Goal: Task Accomplishment & Management: Manage account settings

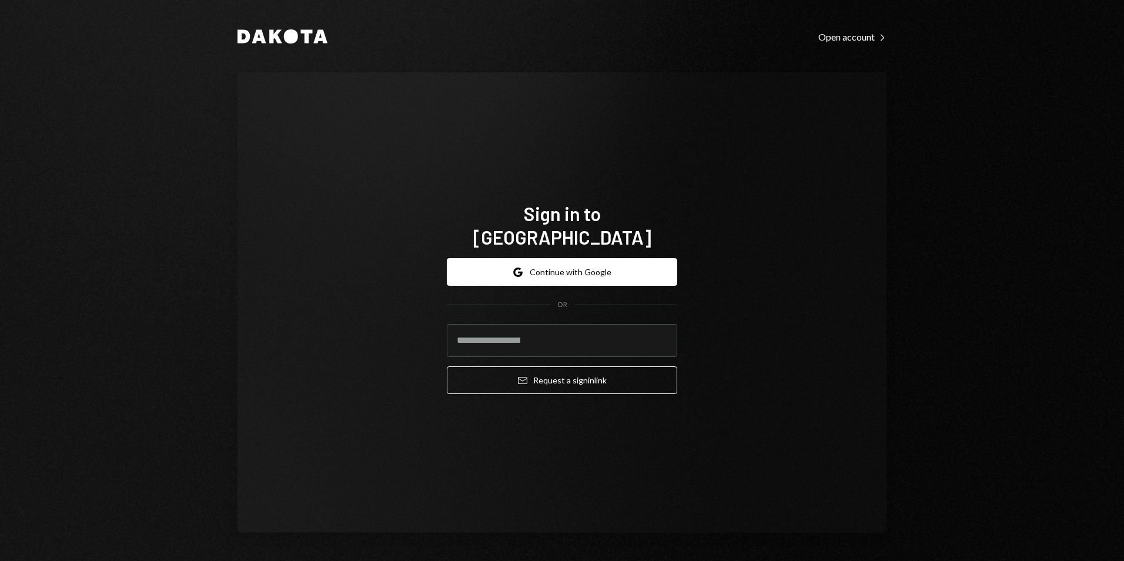
type input "**********"
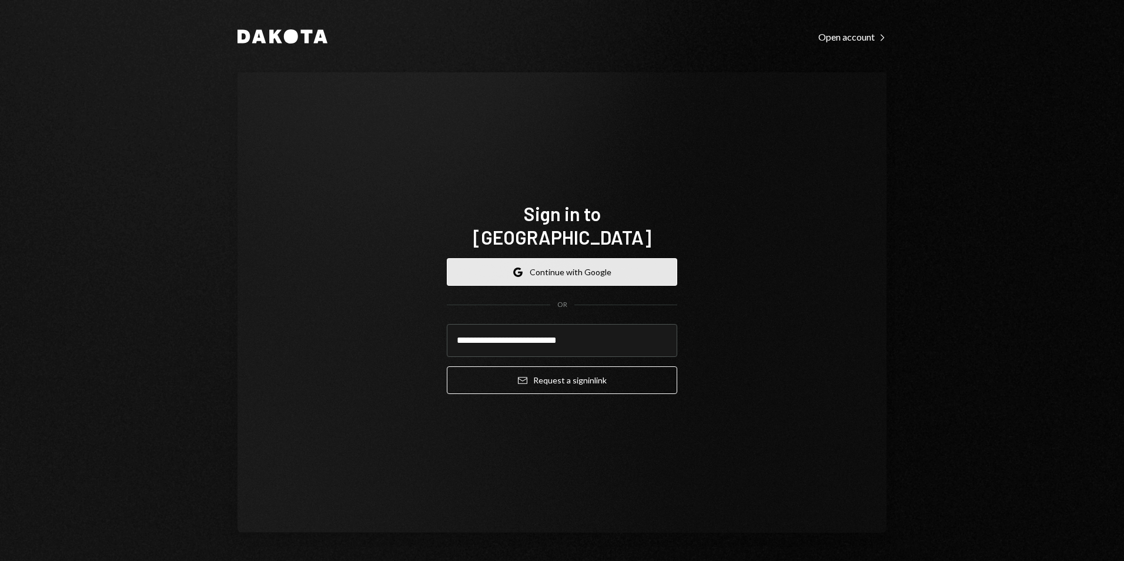
click at [568, 258] on button "Google Continue with Google" at bounding box center [562, 272] width 230 height 28
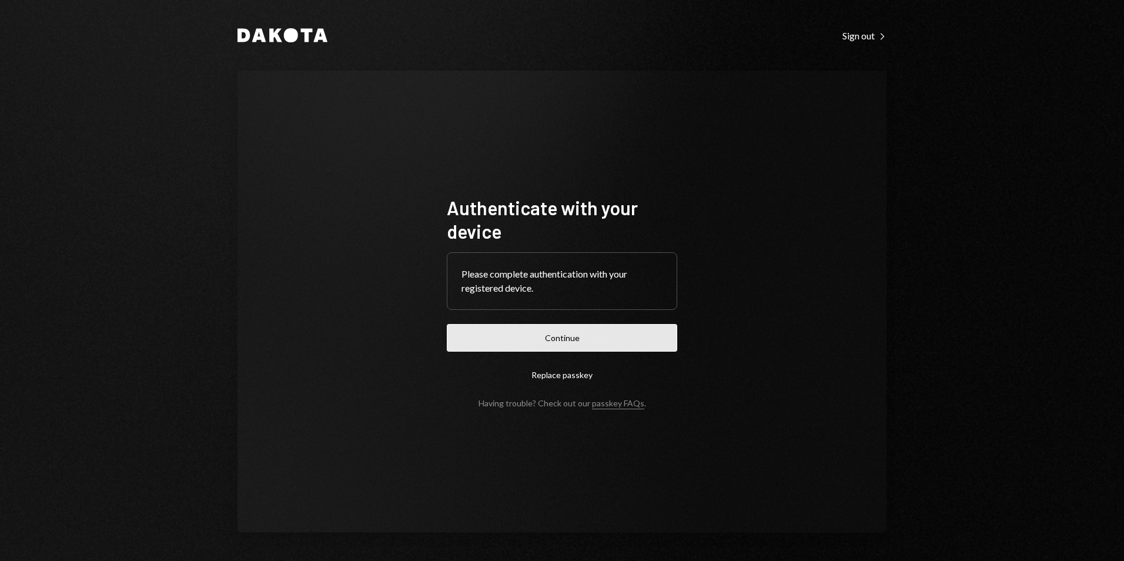
click at [577, 329] on button "Continue" at bounding box center [562, 338] width 230 height 28
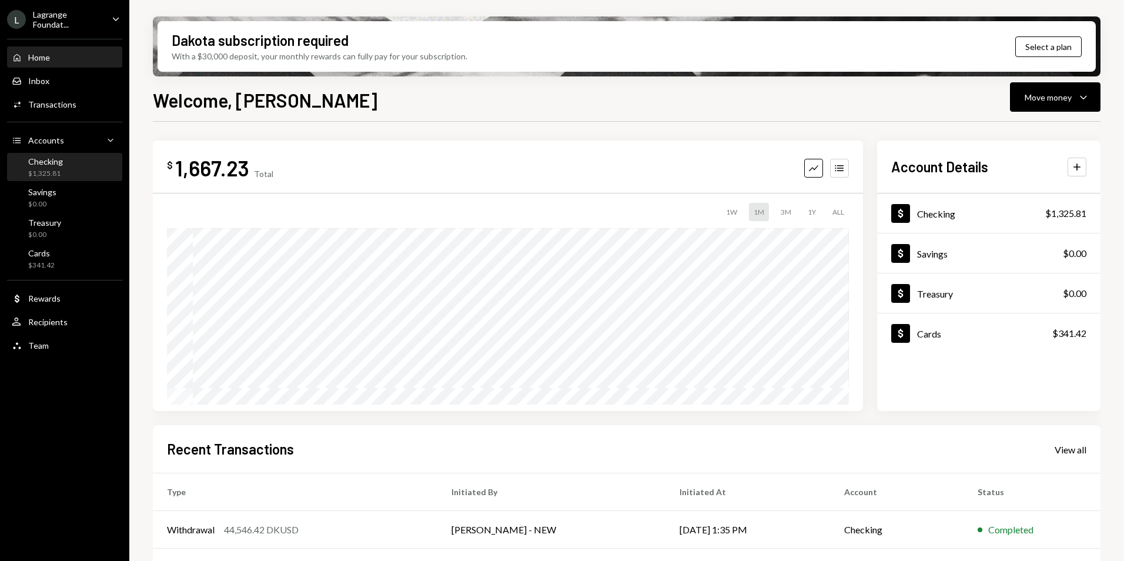
click at [65, 162] on div "Checking $1,325.81" at bounding box center [65, 167] width 106 height 22
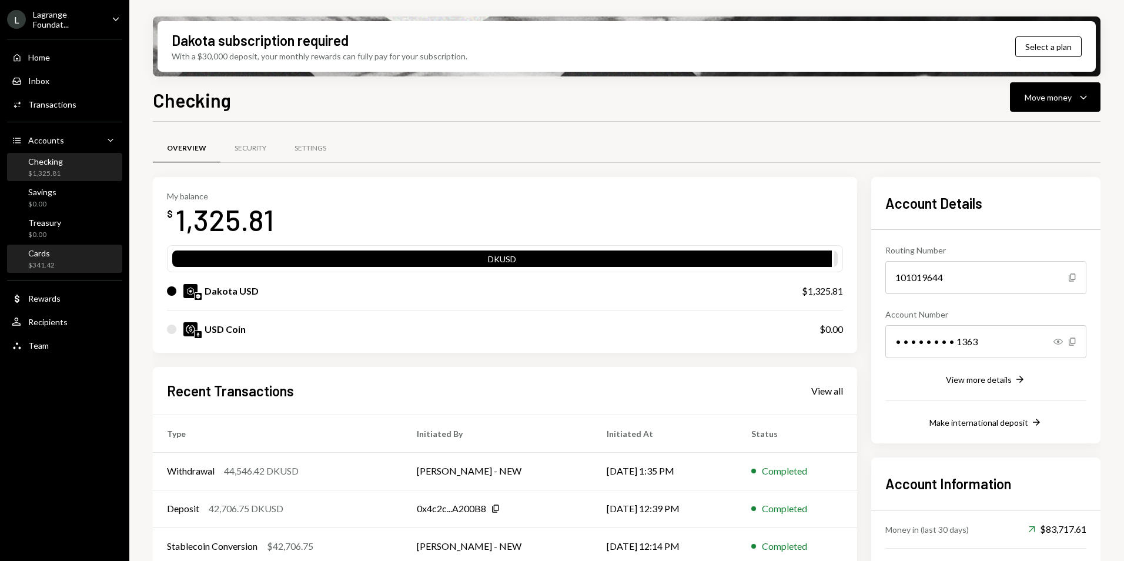
click at [68, 261] on div "Cards $341.42" at bounding box center [65, 259] width 106 height 22
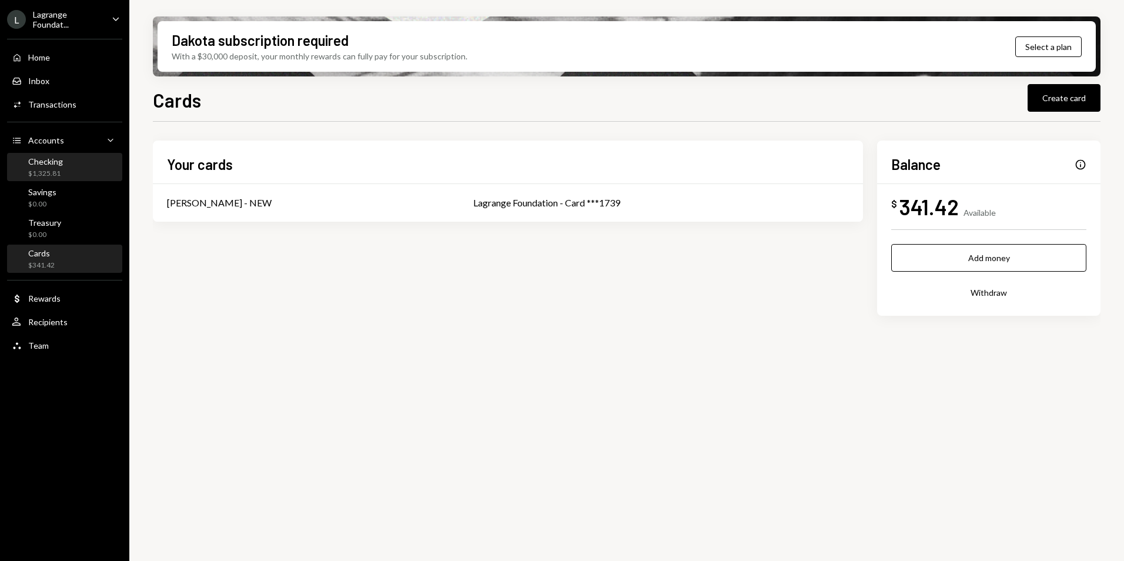
click at [62, 160] on div "Checking" at bounding box center [45, 161] width 35 height 10
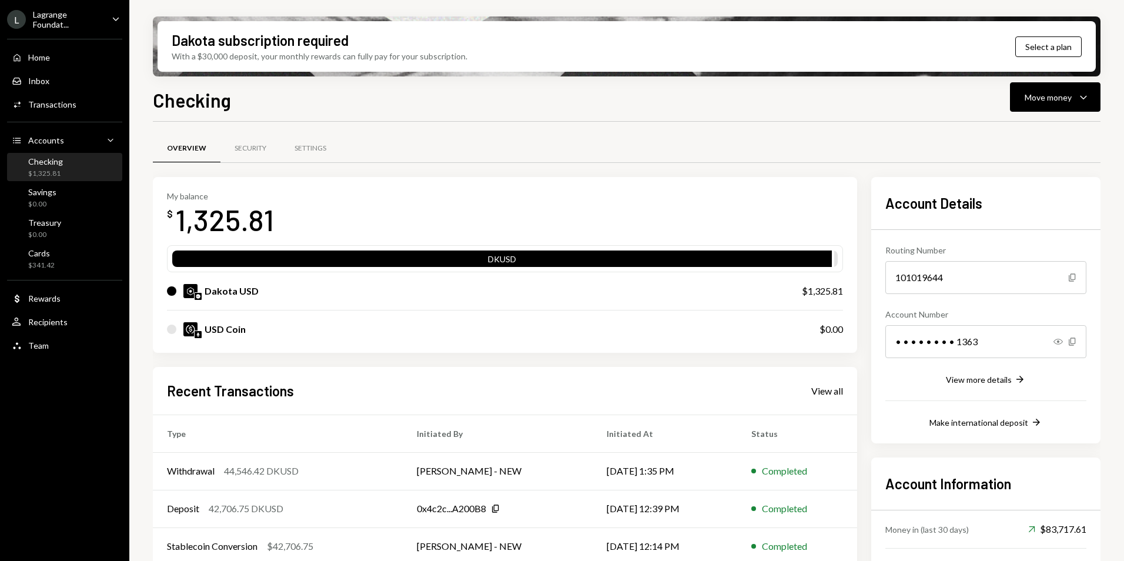
click at [65, 20] on div "Lagrange Foundat..." at bounding box center [67, 19] width 69 height 20
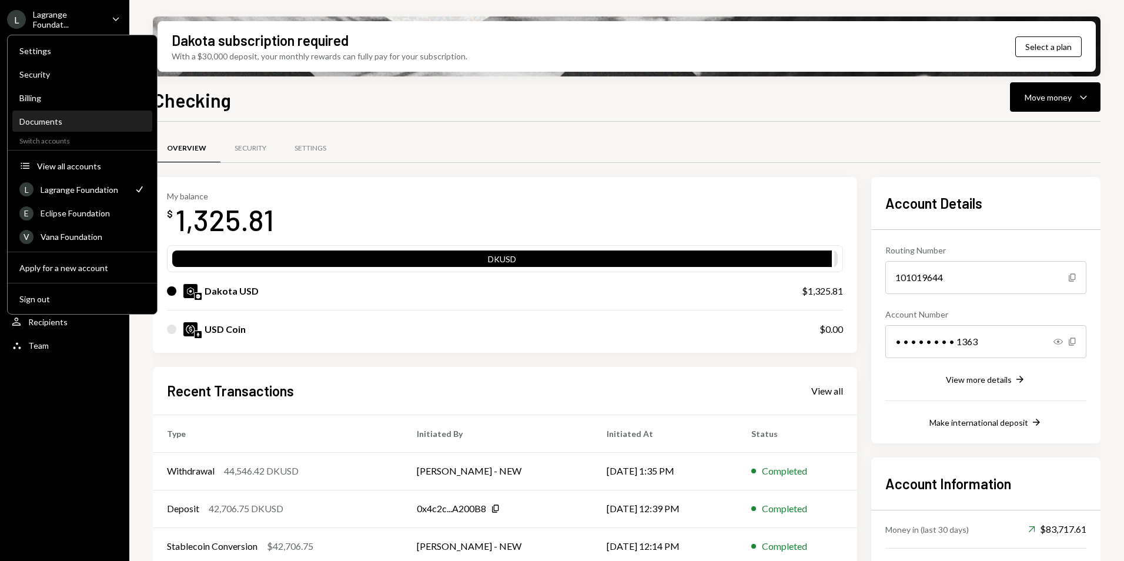
click at [58, 120] on div "Documents" at bounding box center [82, 121] width 126 height 10
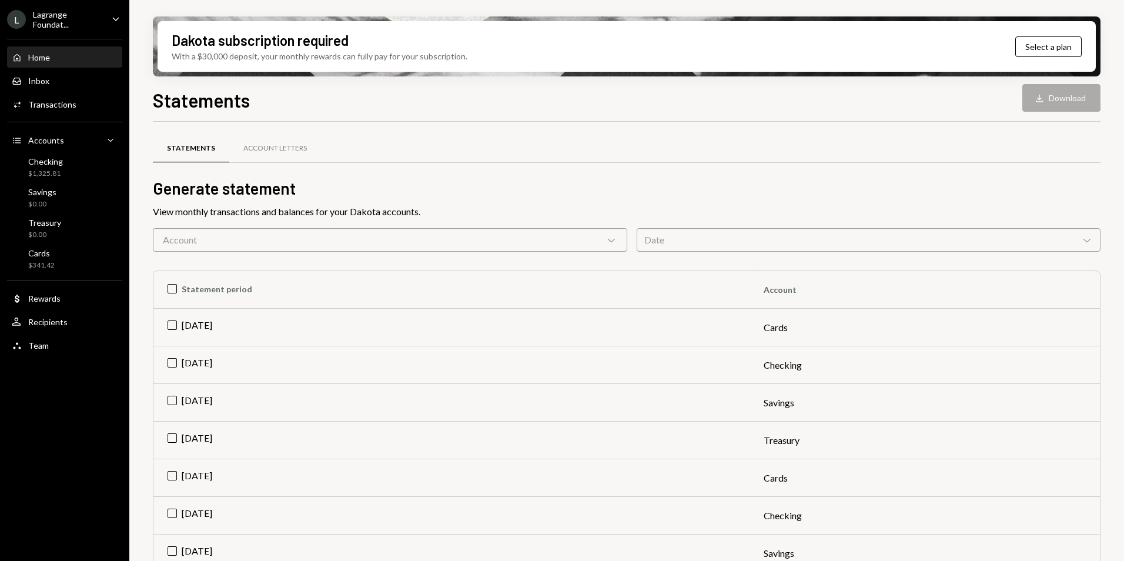
click at [69, 58] on div "Home Home" at bounding box center [65, 57] width 106 height 11
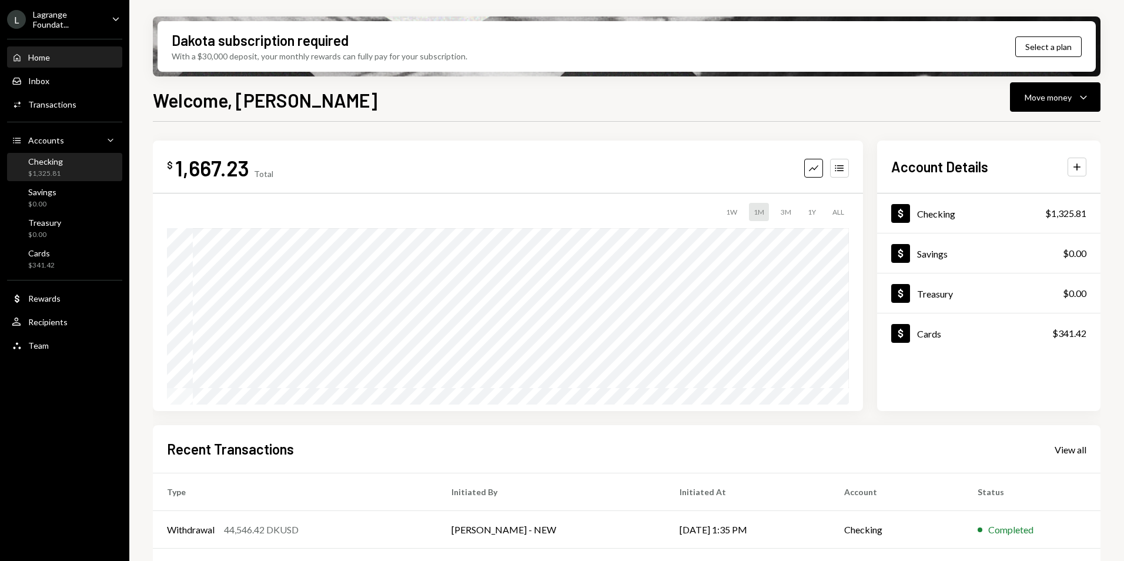
click at [46, 162] on div "Checking" at bounding box center [45, 161] width 35 height 10
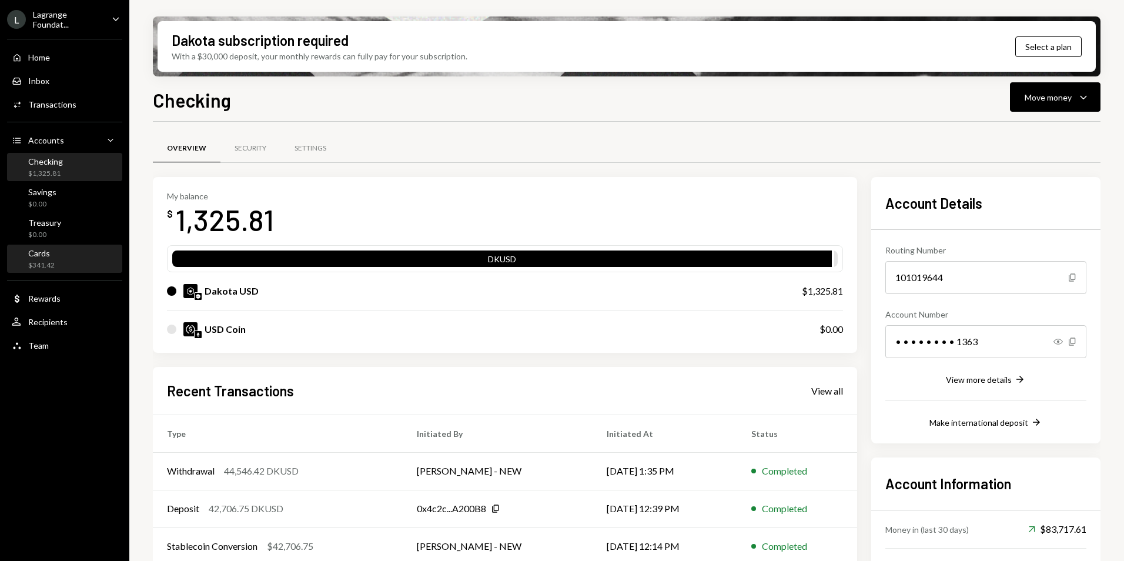
click at [29, 257] on div "Cards" at bounding box center [41, 253] width 26 height 10
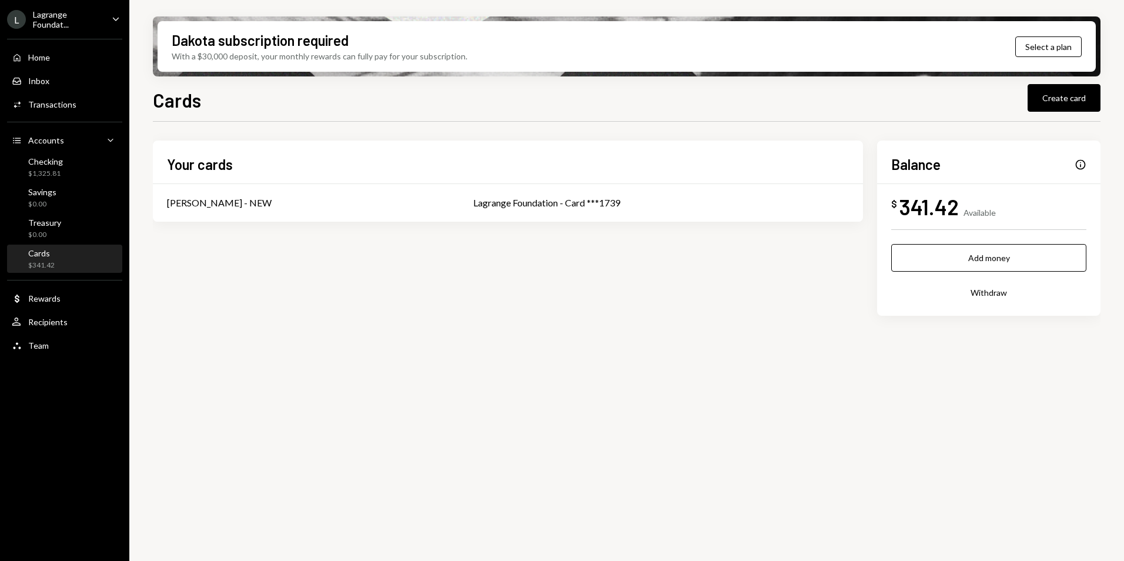
click at [468, 321] on div "Your cards [PERSON_NAME] - NEW Lagrange Foundation - Card ***1739 Balance Info …" at bounding box center [626, 246] width 947 height 213
click at [503, 202] on div "Lagrange Foundation - Card ***1739" at bounding box center [660, 203] width 375 height 14
click at [1054, 48] on button "Select a plan" at bounding box center [1048, 46] width 66 height 21
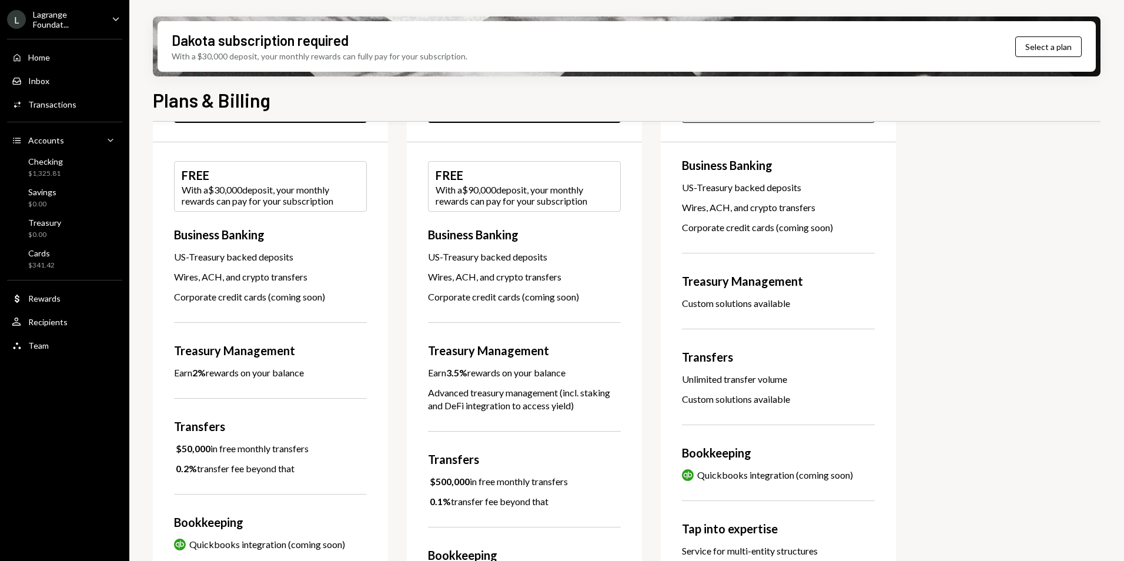
scroll to position [318, 0]
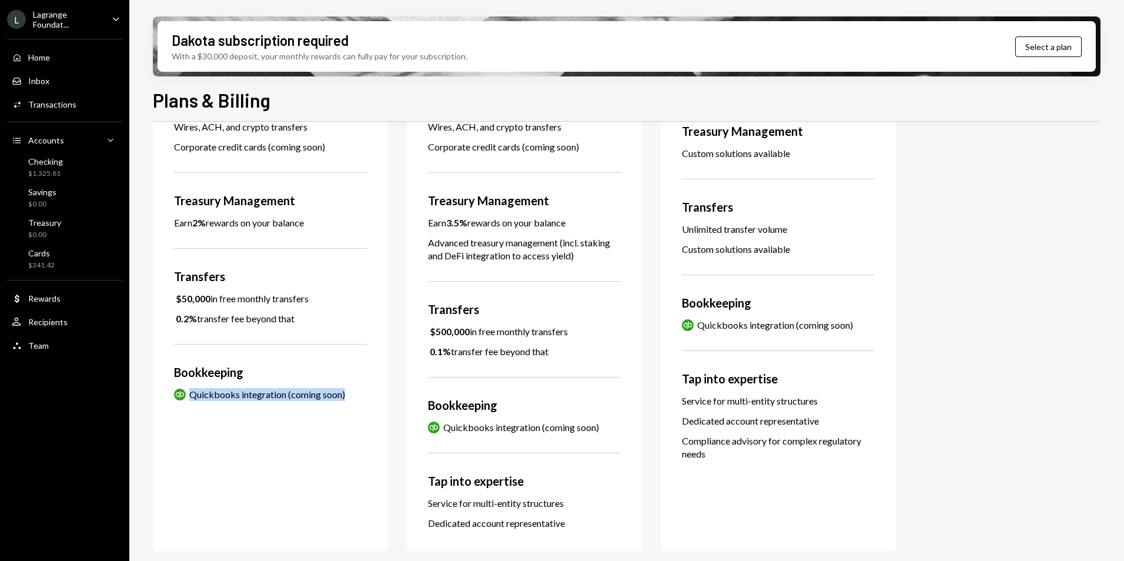
drag, startPoint x: 189, startPoint y: 393, endPoint x: 353, endPoint y: 392, distance: 163.9
click at [353, 392] on div "Quickbooks Quickbooks integration (coming soon)" at bounding box center [270, 394] width 193 height 13
drag, startPoint x: 353, startPoint y: 392, endPoint x: 291, endPoint y: 454, distance: 87.3
click at [291, 454] on div "Basic $45 / month An essential banking solution for modern businesses Select pl…" at bounding box center [270, 187] width 235 height 728
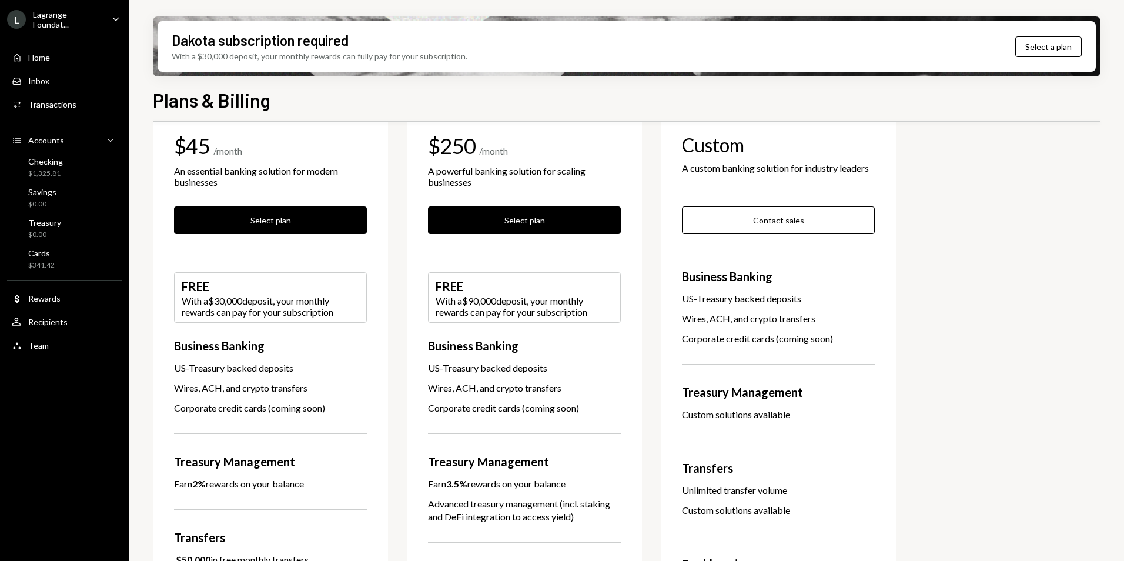
scroll to position [0, 0]
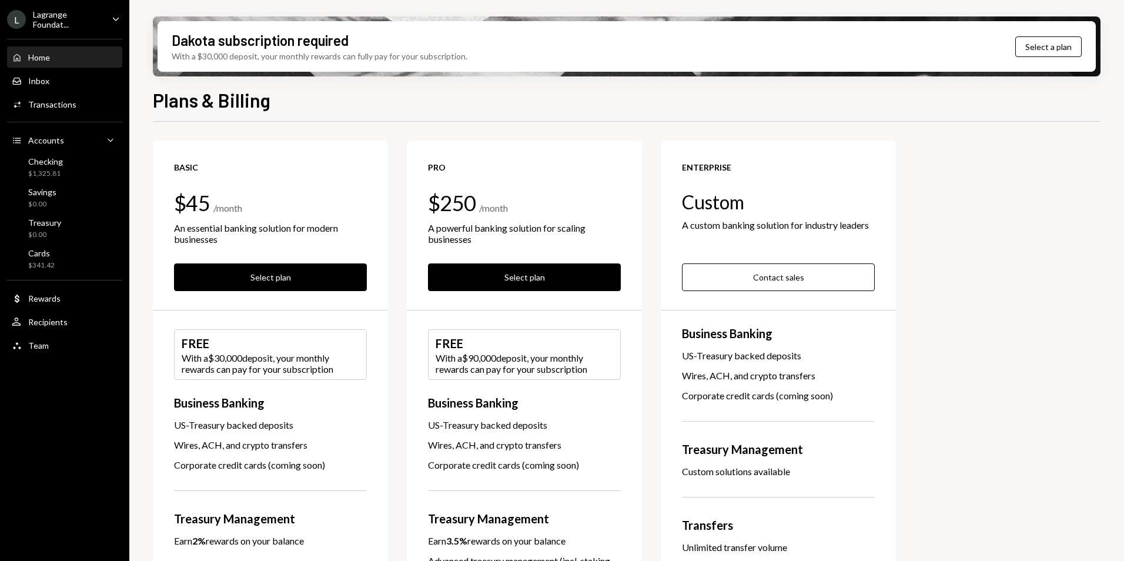
click at [55, 58] on div "Home Home" at bounding box center [65, 57] width 106 height 11
